Goal: Transaction & Acquisition: Purchase product/service

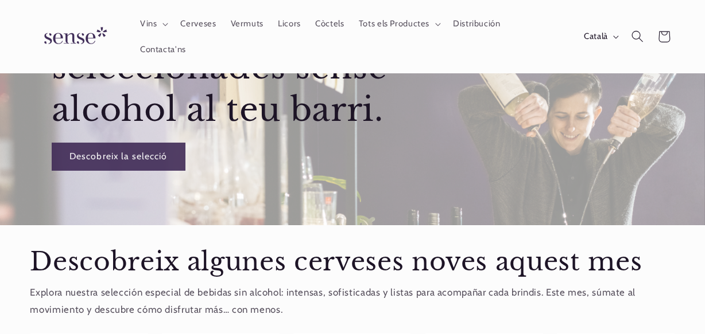
scroll to position [417, 0]
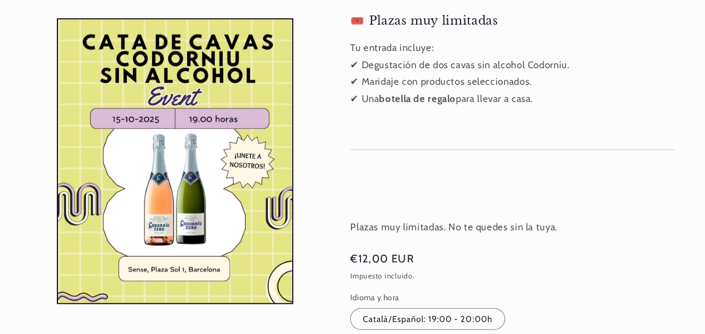
scroll to position [678, 0]
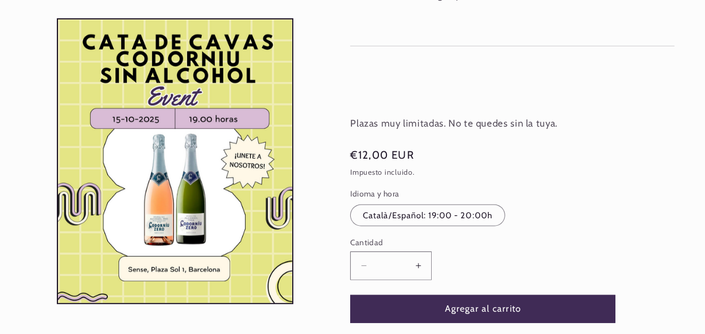
click at [413, 252] on button "Aumentar cantidad para Cata de Cava Codorniu" at bounding box center [418, 266] width 26 height 28
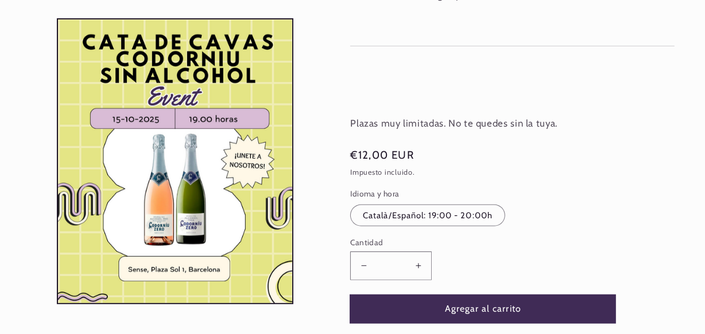
click at [477, 295] on button "Agregar al carrito" at bounding box center [482, 309] width 265 height 28
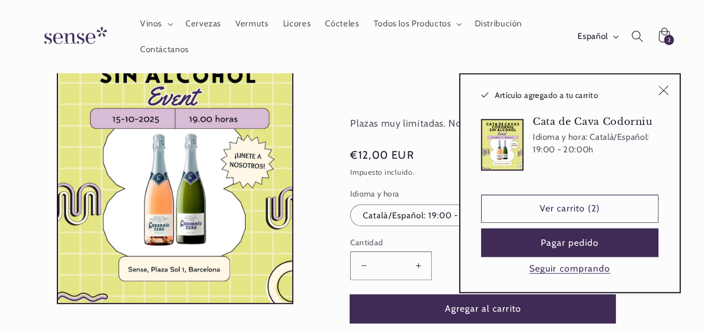
type input "*"
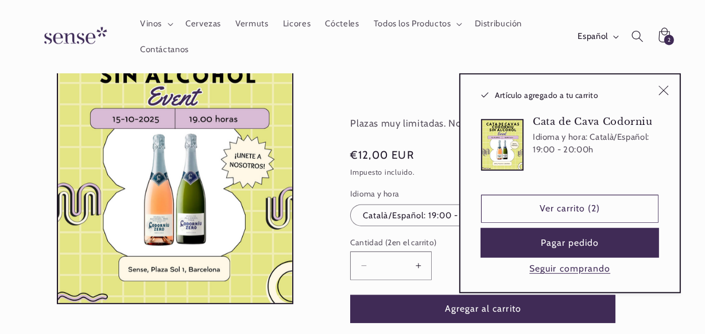
click at [556, 247] on button "Pagar pedido" at bounding box center [569, 243] width 177 height 28
